Goal: Transaction & Acquisition: Obtain resource

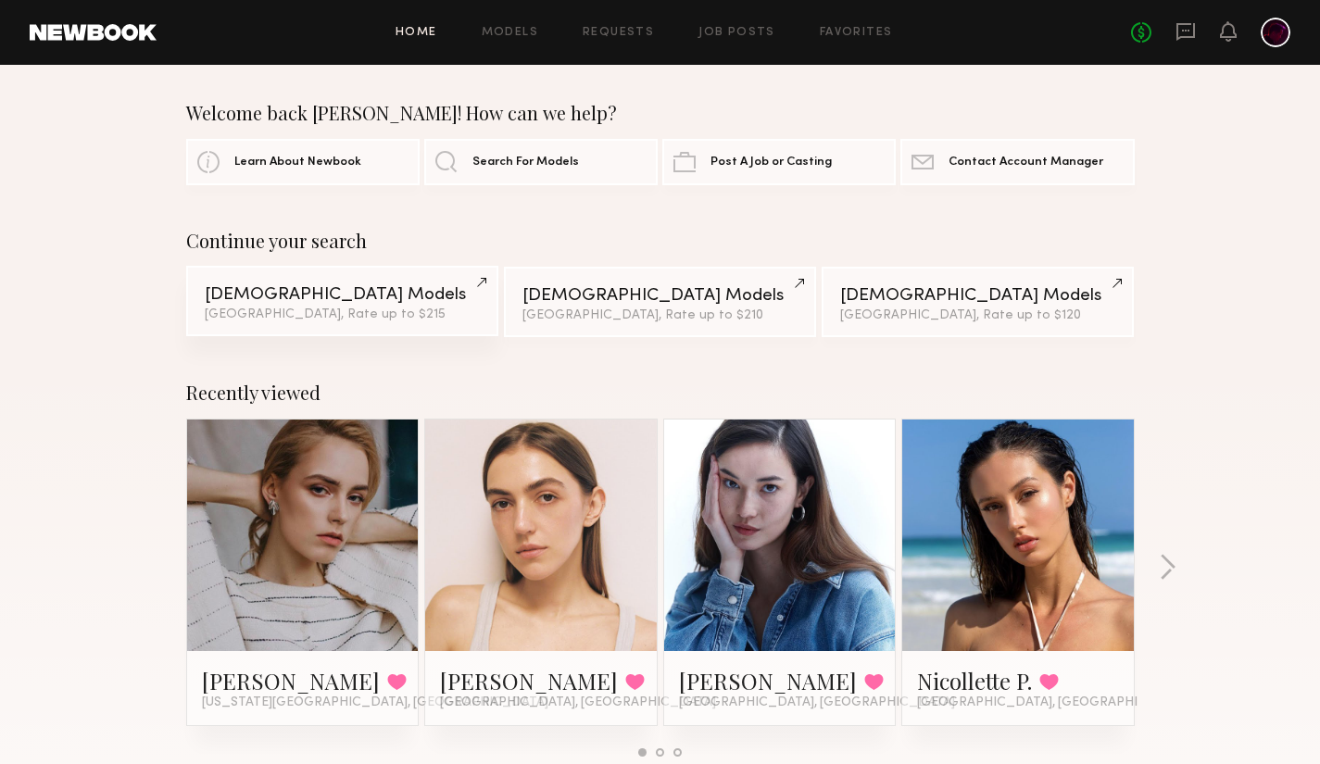
click at [279, 294] on div "Female Models" at bounding box center [342, 295] width 275 height 18
click at [767, 577] on link at bounding box center [779, 536] width 113 height 232
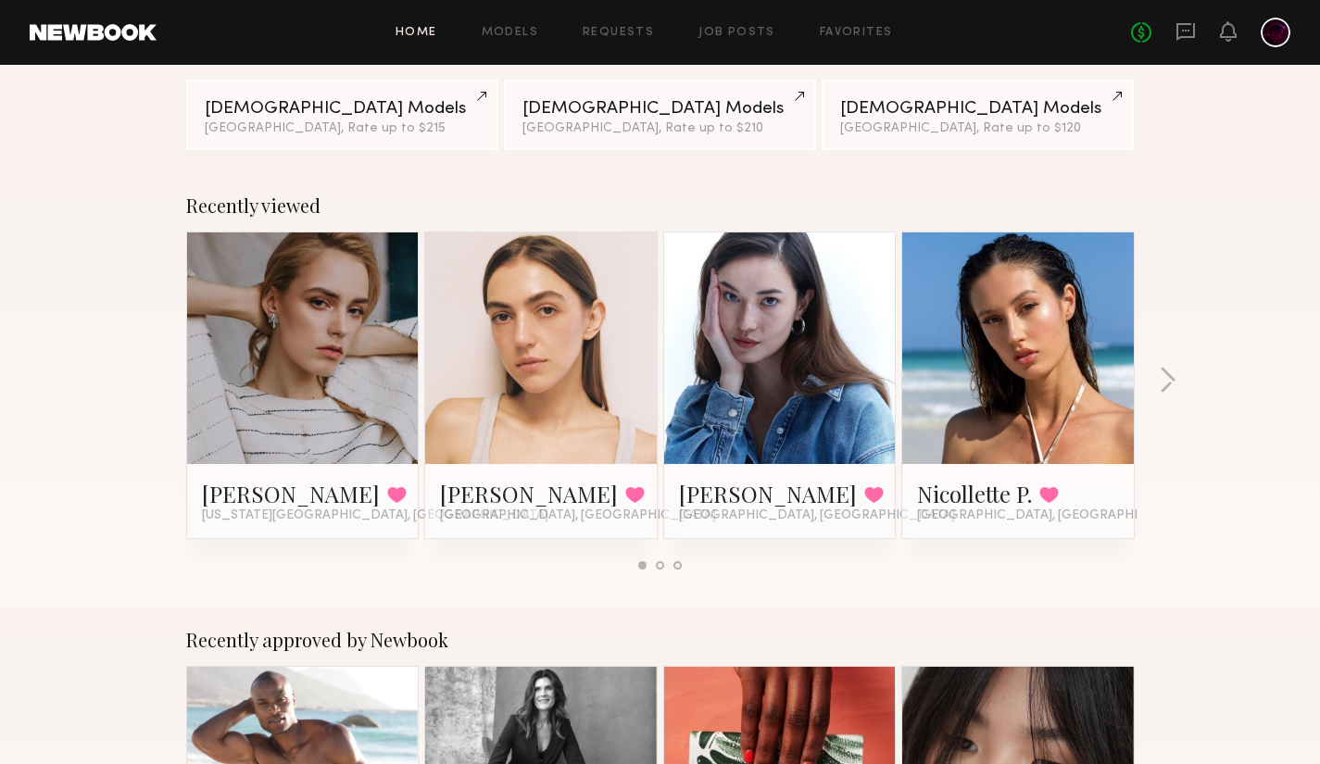
scroll to position [278, 0]
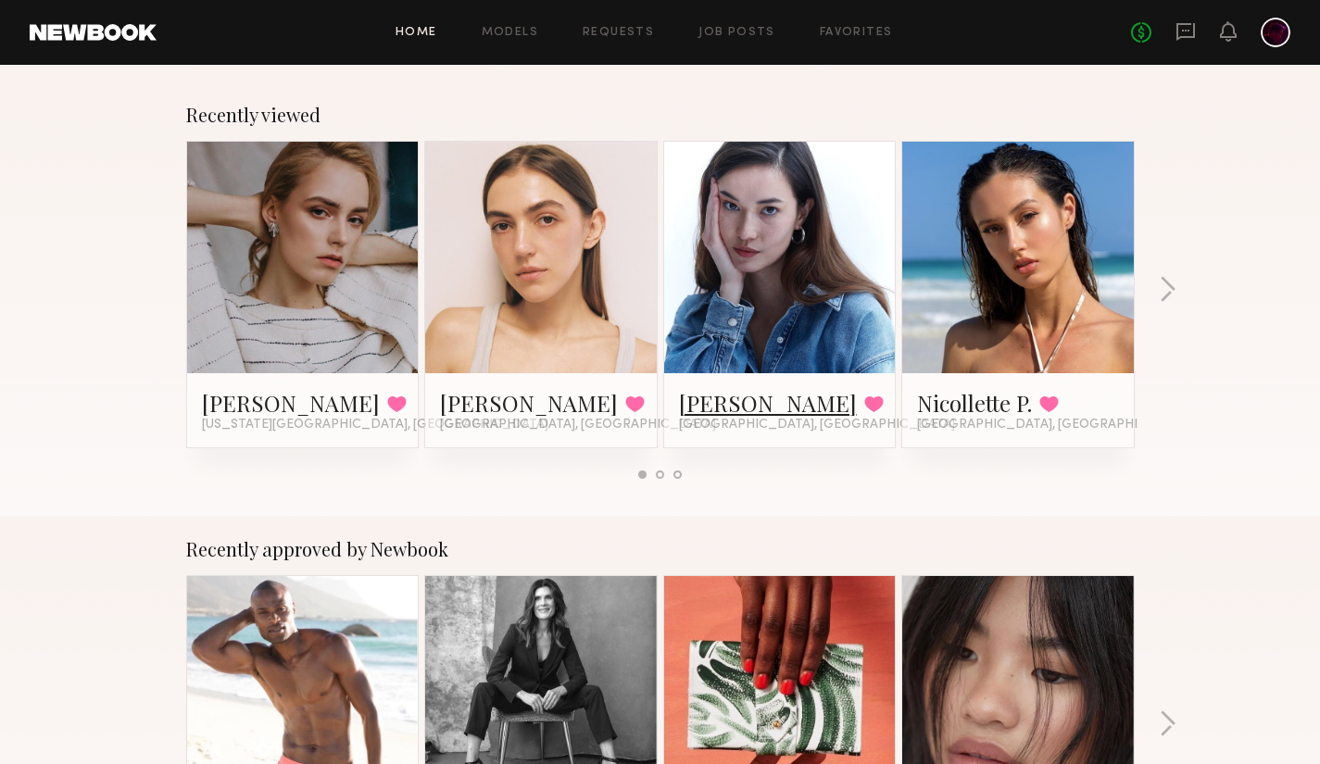
drag, startPoint x: 711, startPoint y: 317, endPoint x: 680, endPoint y: 400, distance: 89.1
click at [680, 400] on link "[PERSON_NAME]" at bounding box center [768, 403] width 178 height 30
click at [480, 401] on link "Diana Z." at bounding box center [529, 403] width 178 height 30
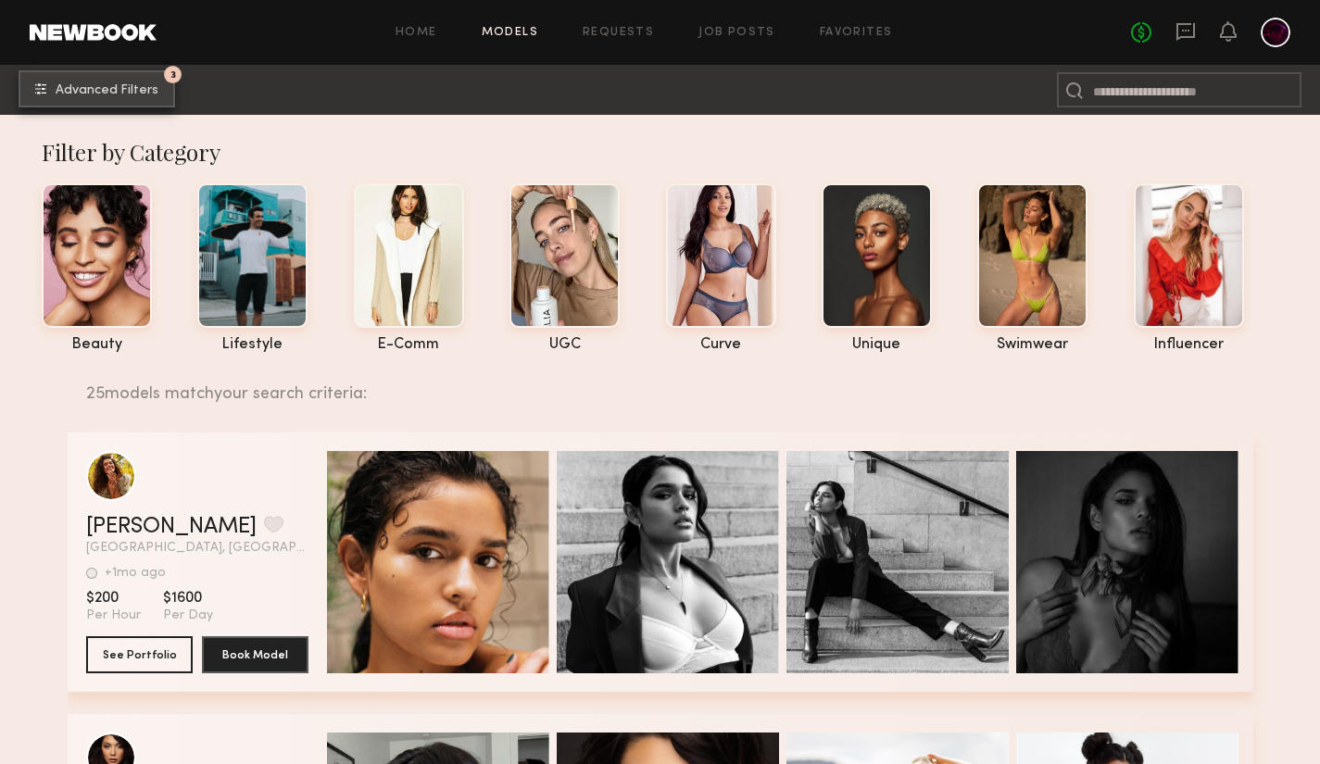
click at [120, 94] on span "Advanced Filters" at bounding box center [107, 90] width 103 height 13
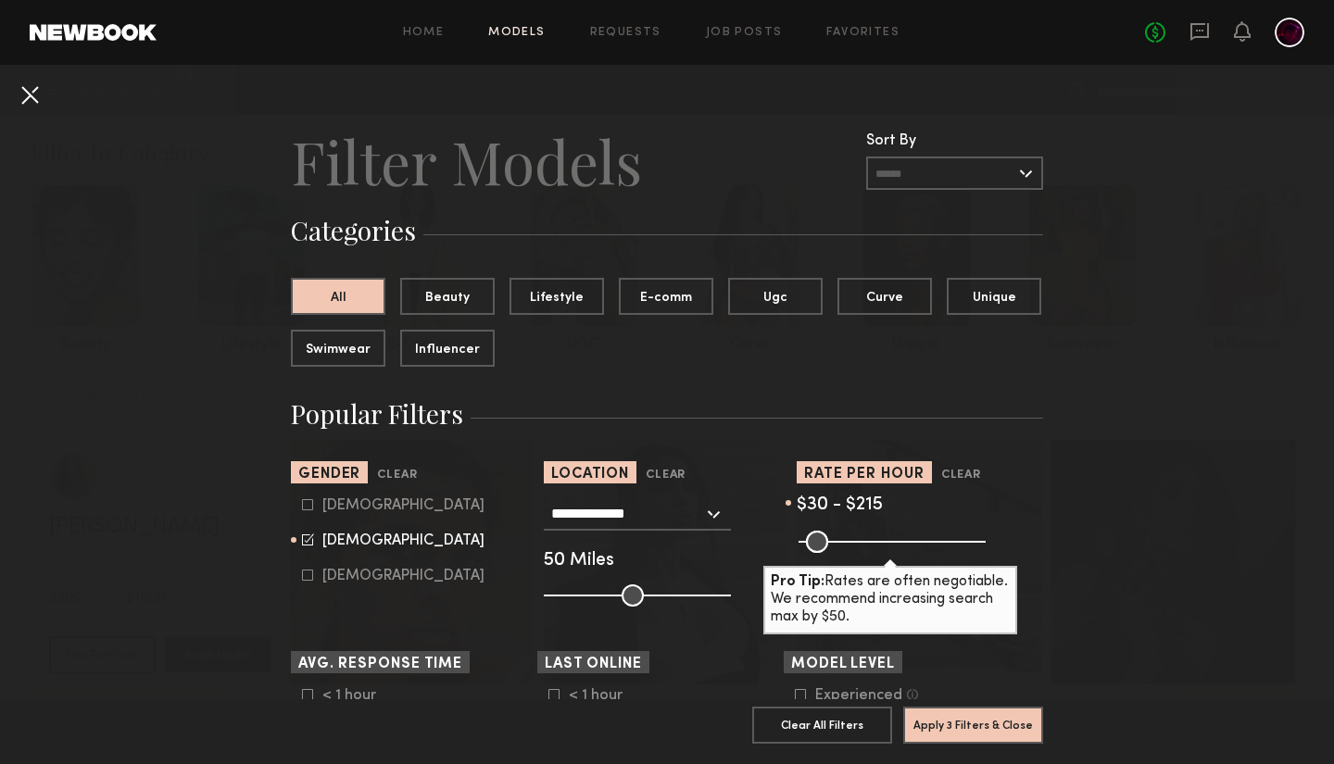
click at [31, 100] on button at bounding box center [30, 95] width 30 height 30
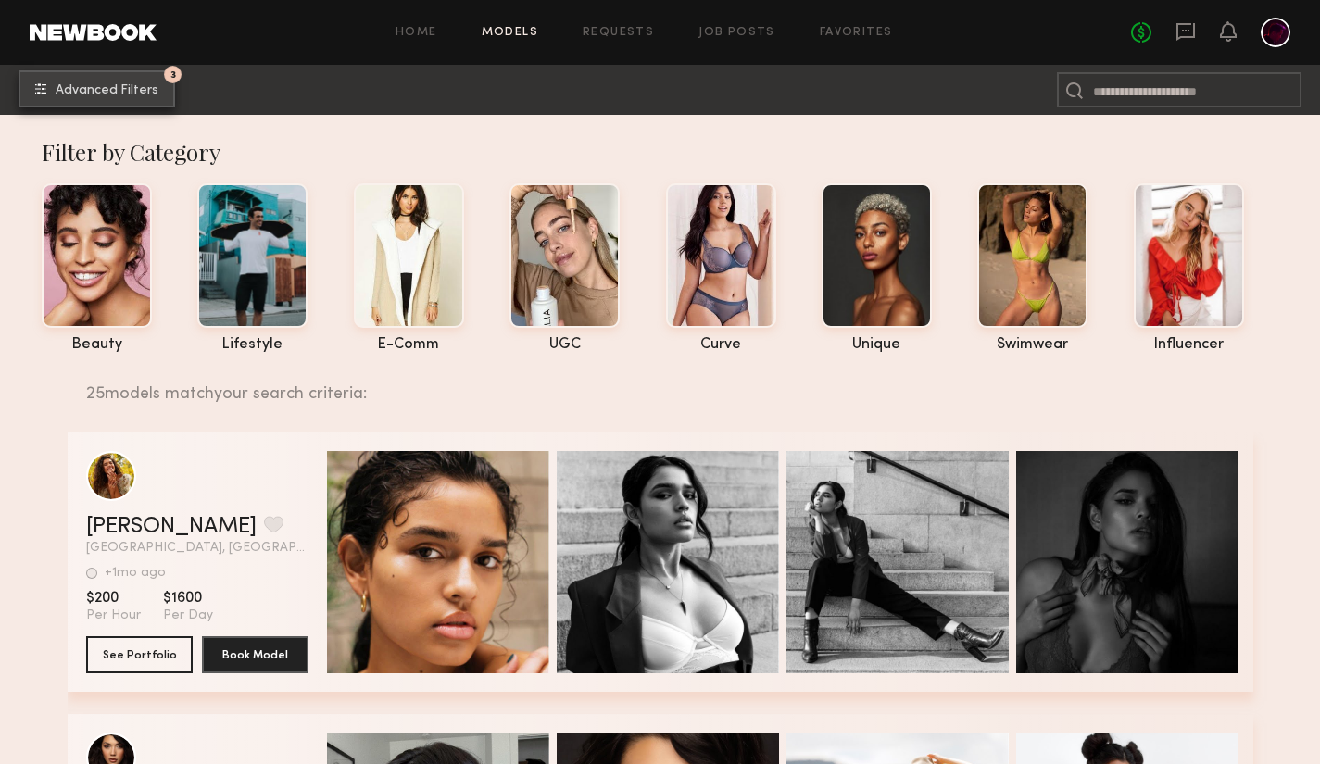
click at [149, 80] on button "3 Advanced Filters" at bounding box center [97, 88] width 157 height 37
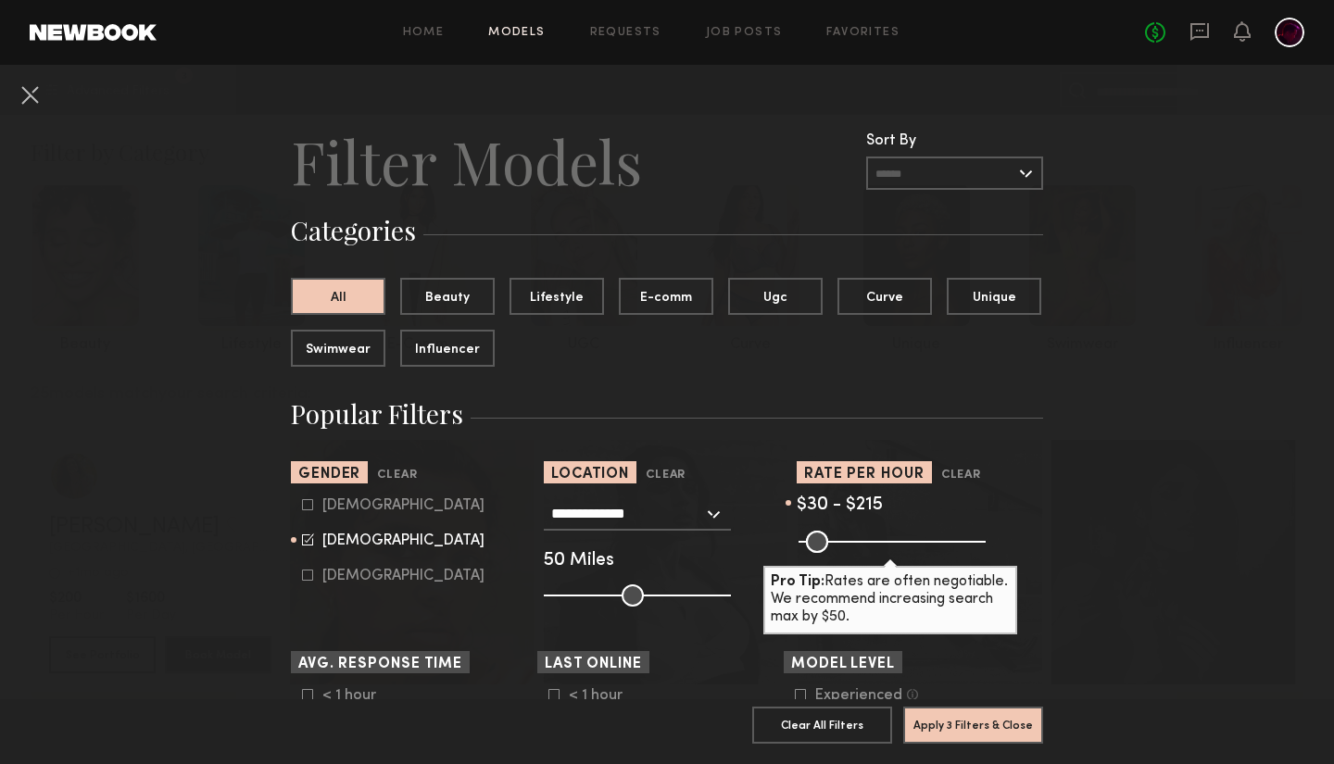
click at [645, 519] on input "**********" at bounding box center [627, 512] width 152 height 31
drag, startPoint x: 670, startPoint y: 519, endPoint x: 471, endPoint y: 504, distance: 199.7
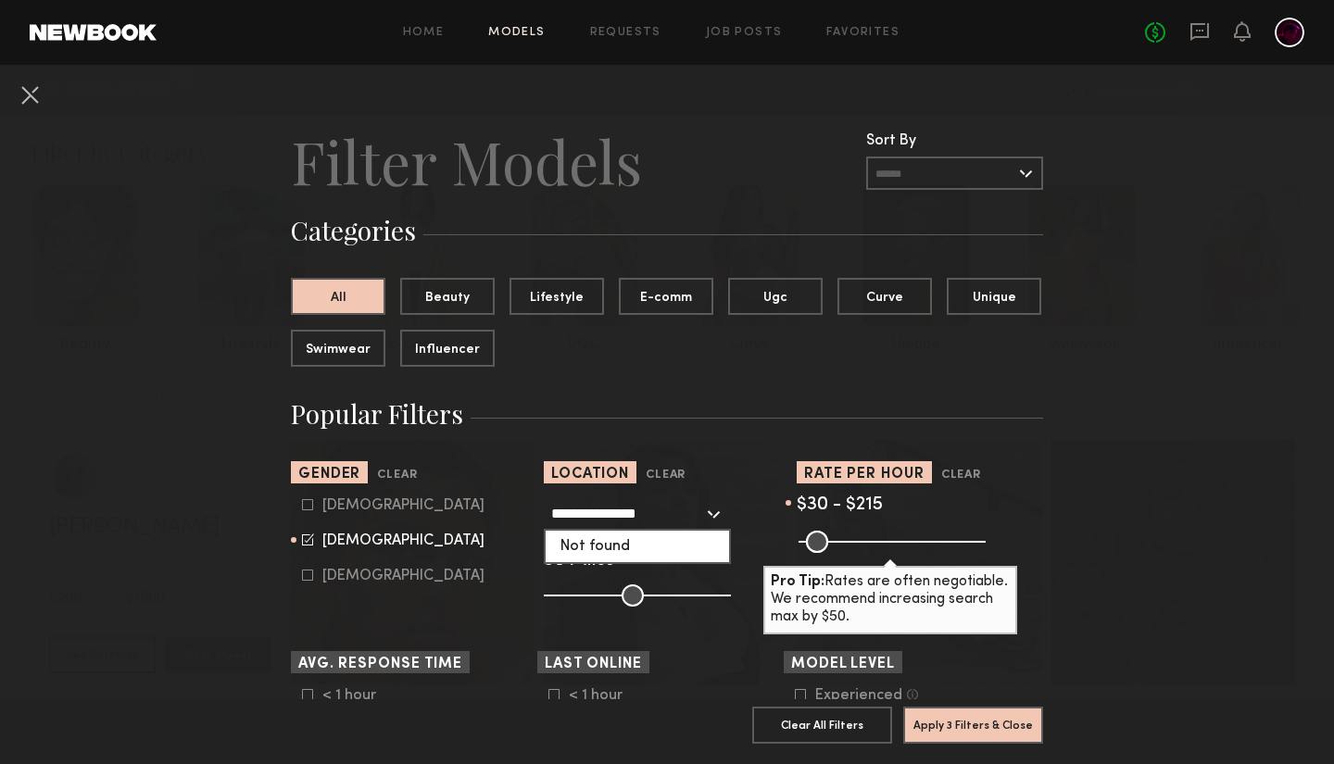
click at [471, 504] on section "**********" at bounding box center [667, 533] width 752 height 145
click at [602, 549] on div "[GEOGRAPHIC_DATA], [GEOGRAPHIC_DATA]" at bounding box center [637, 555] width 183 height 48
type input "**********"
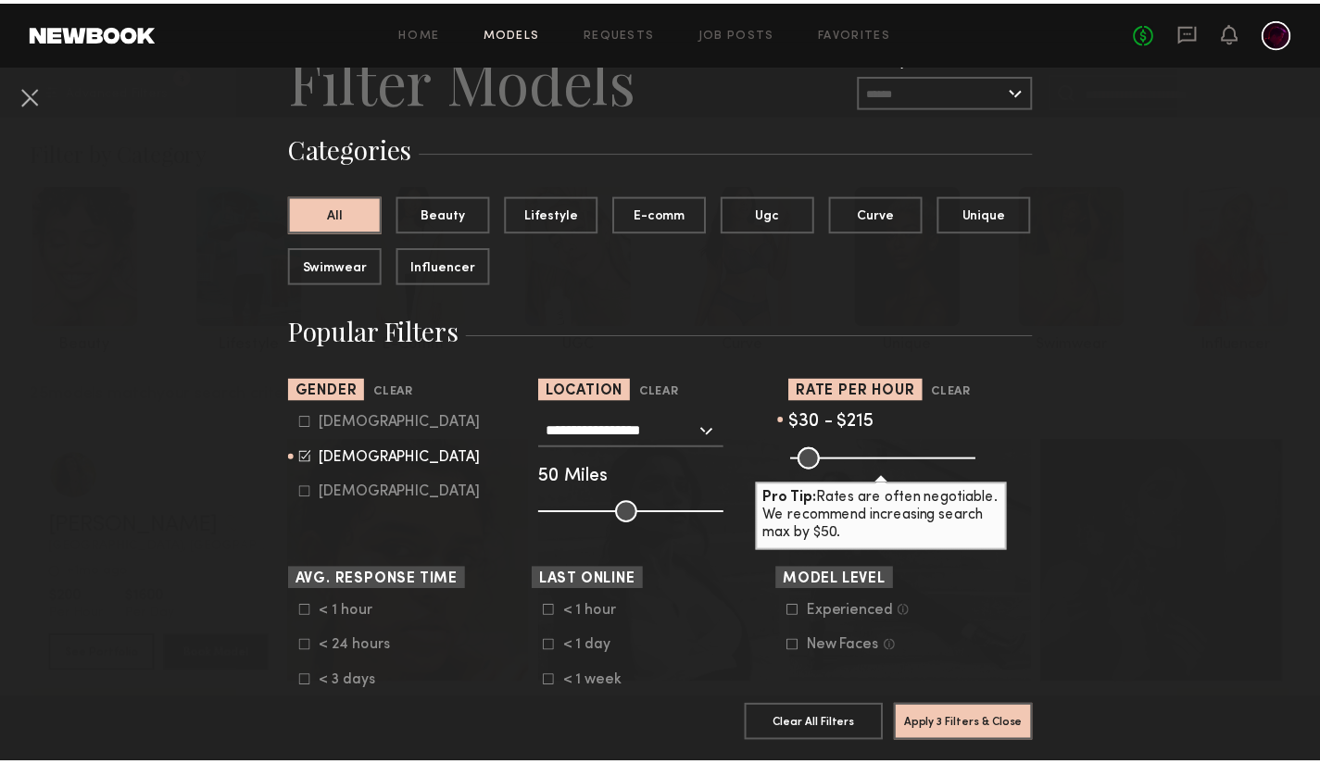
scroll to position [185, 0]
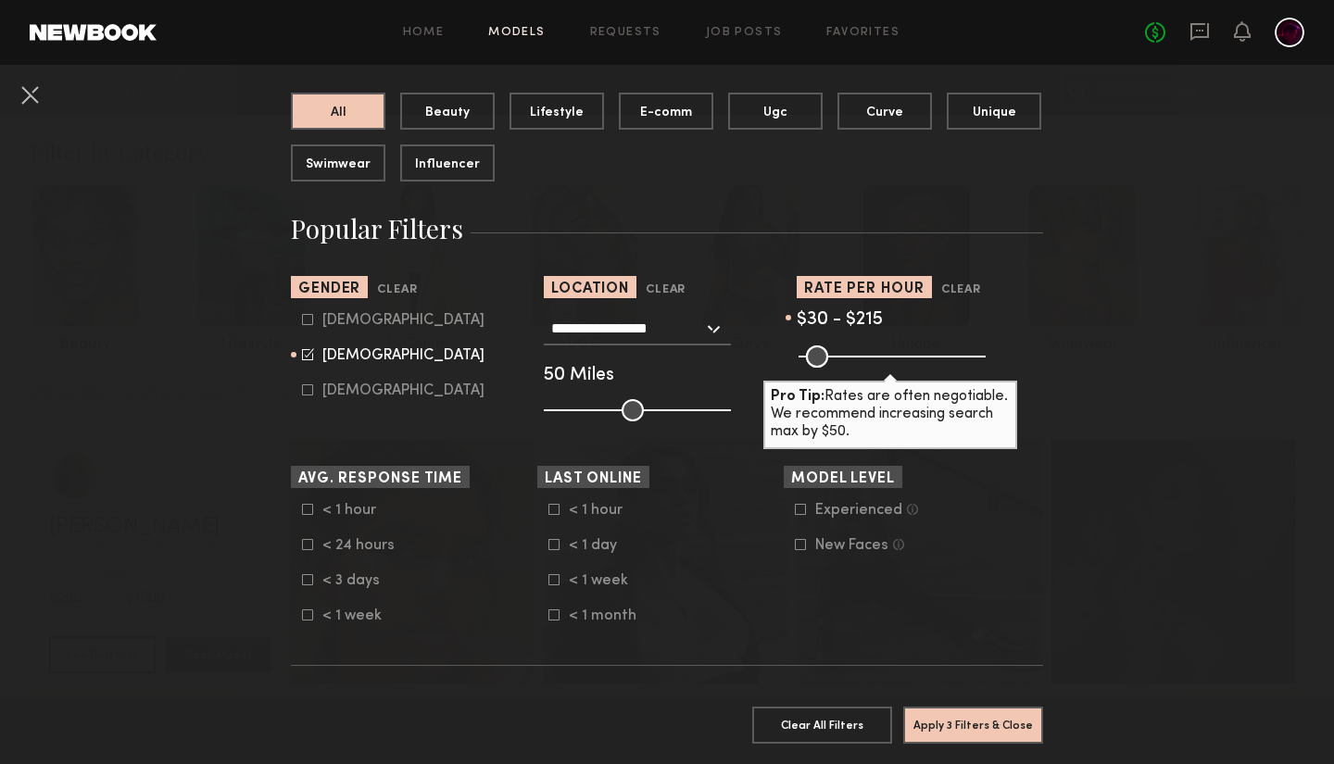
click at [550, 621] on icon at bounding box center [553, 615] width 11 height 11
click at [548, 584] on icon at bounding box center [553, 579] width 11 height 11
click at [549, 550] on icon at bounding box center [554, 545] width 10 height 10
click at [548, 514] on icon at bounding box center [553, 509] width 11 height 11
click at [961, 715] on button "Apply 4 Filters & Close" at bounding box center [973, 724] width 140 height 37
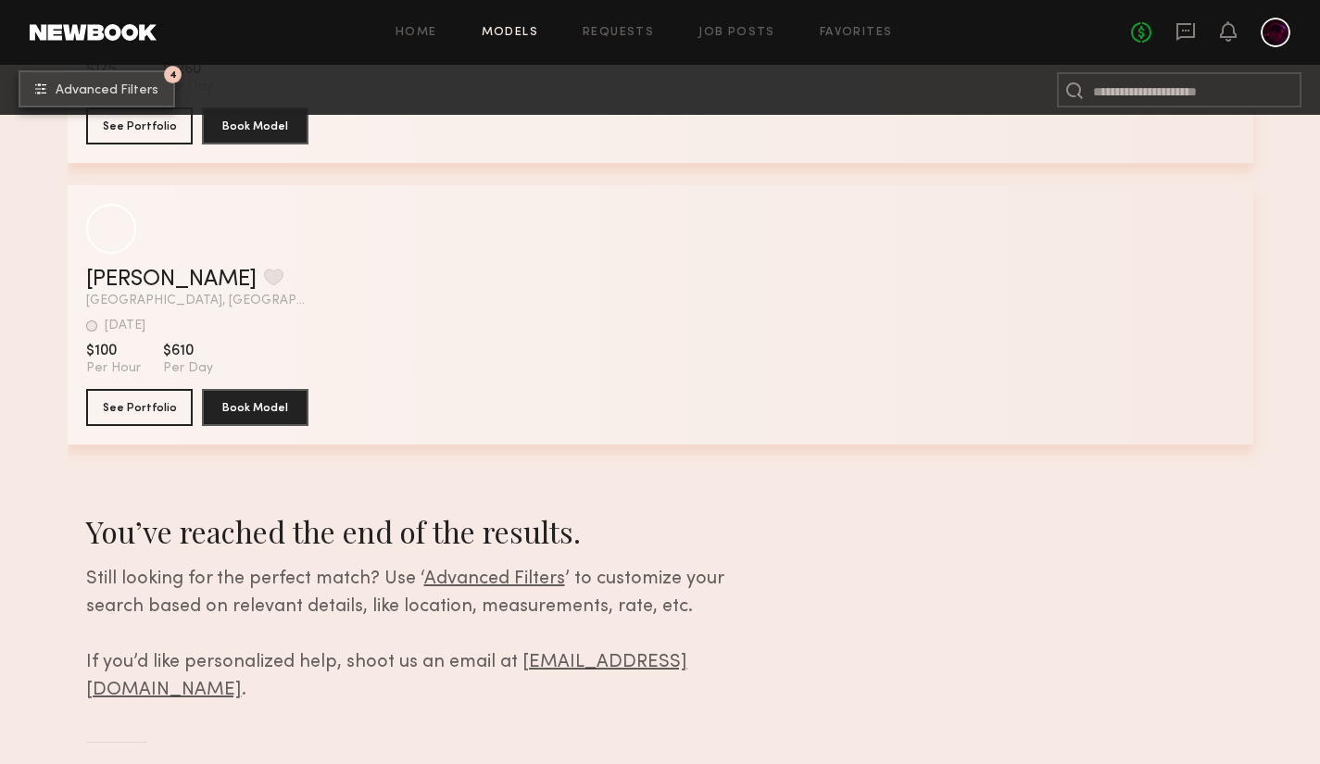
scroll to position [6257, 0]
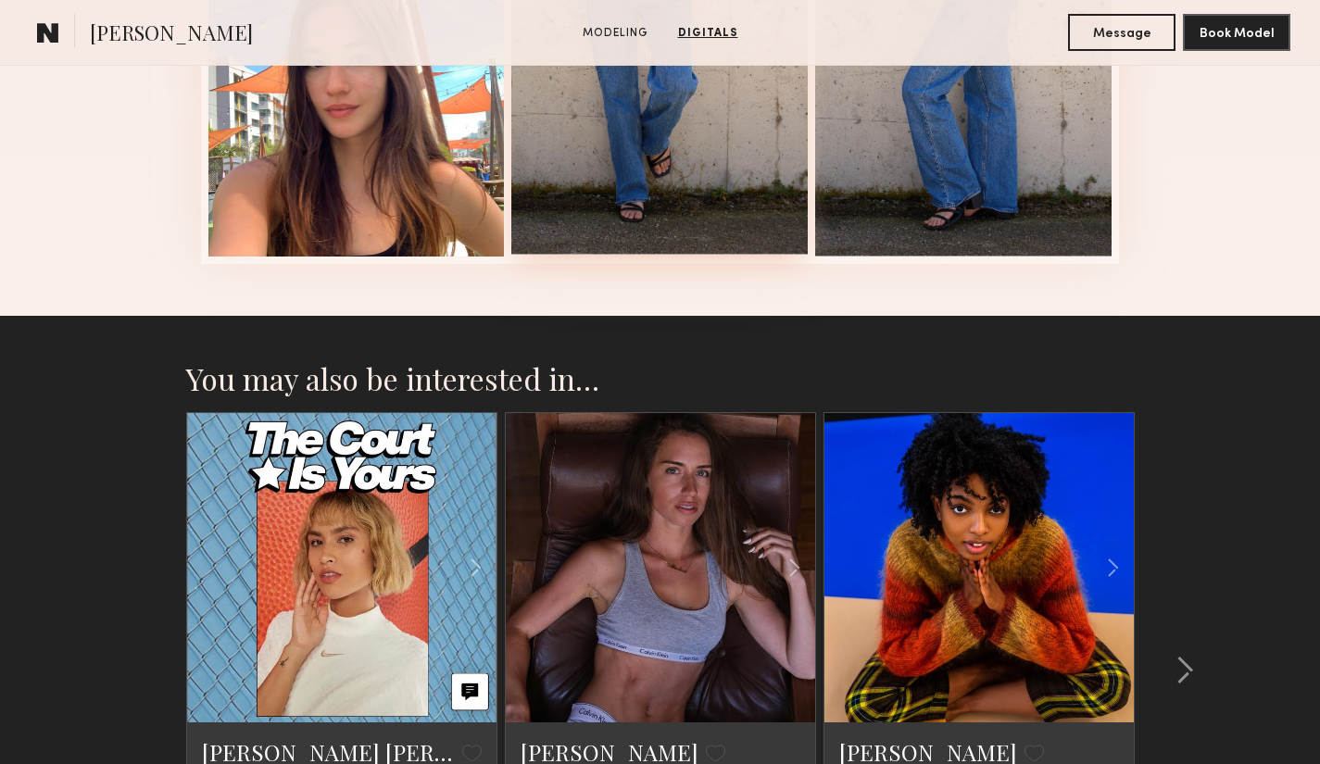
scroll to position [1760, 0]
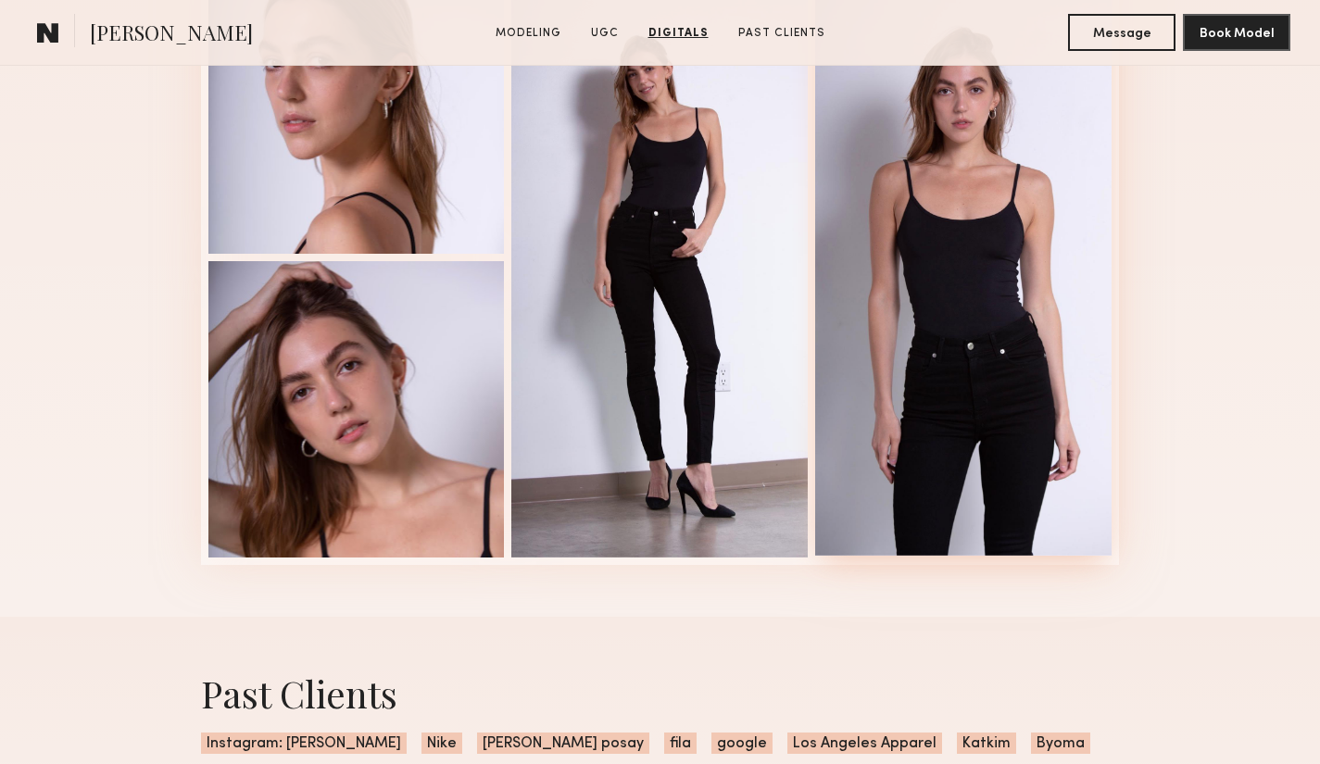
scroll to position [2779, 0]
